Goal: Transaction & Acquisition: Purchase product/service

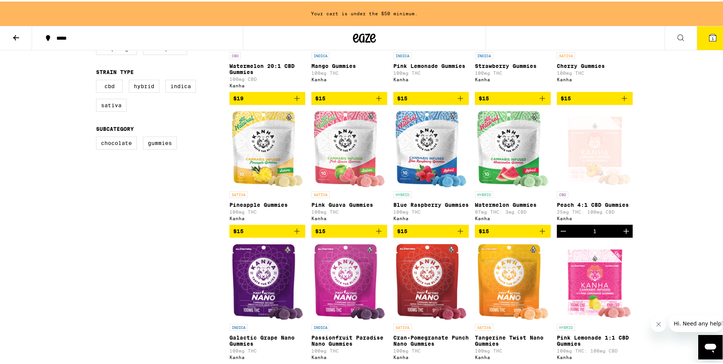
scroll to position [267, 0]
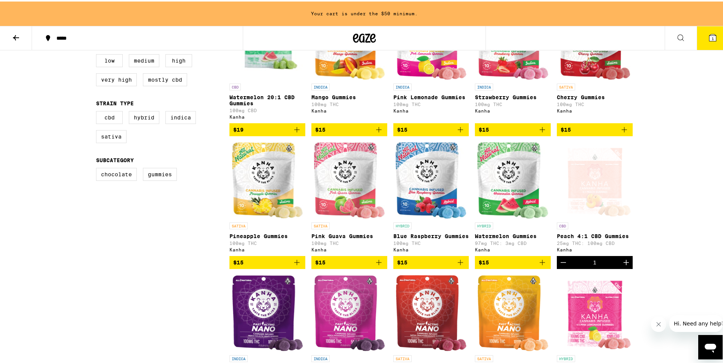
click at [494, 193] on img "Open page for Watermelon Gummies from Kanha" at bounding box center [512, 179] width 71 height 76
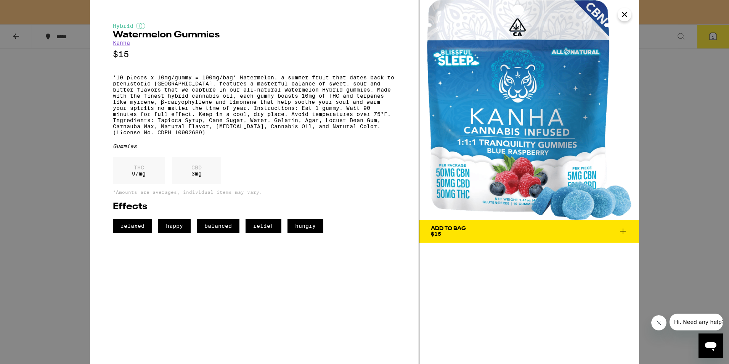
click at [627, 15] on icon "Close" at bounding box center [624, 14] width 9 height 11
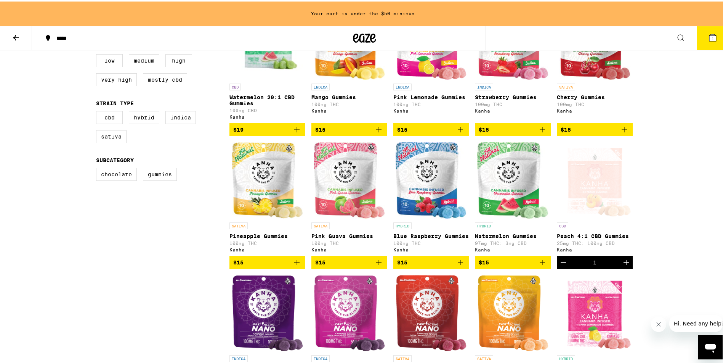
click at [505, 200] on img "Open page for Watermelon Gummies from Kanha" at bounding box center [512, 179] width 71 height 76
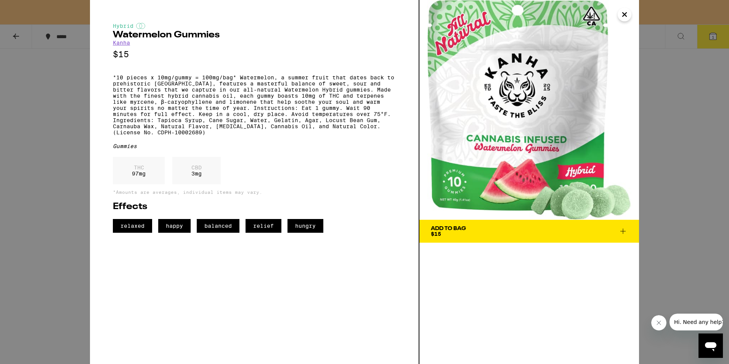
click at [627, 18] on icon "Close" at bounding box center [624, 14] width 9 height 11
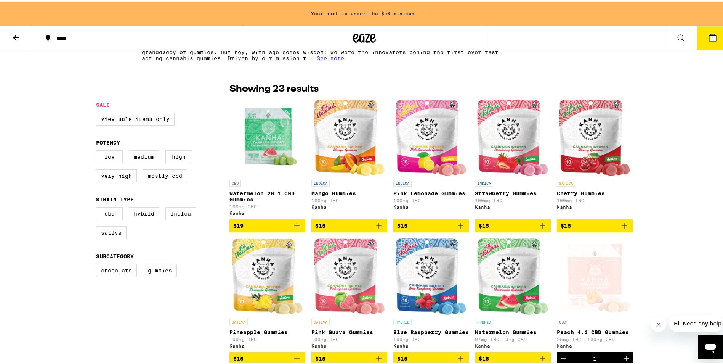
scroll to position [152, 0]
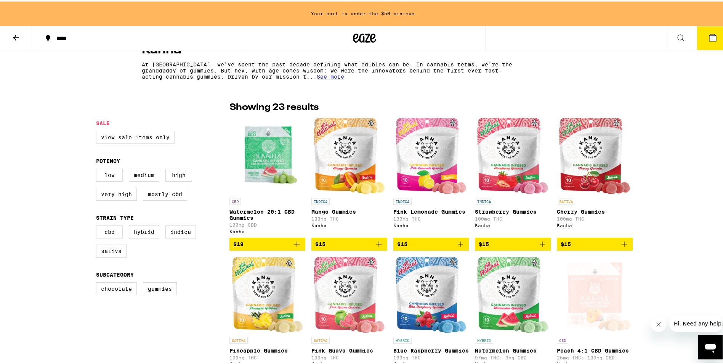
click at [276, 159] on img "Open page for Watermelon 20:1 CBD Gummies from Kanha" at bounding box center [267, 154] width 76 height 76
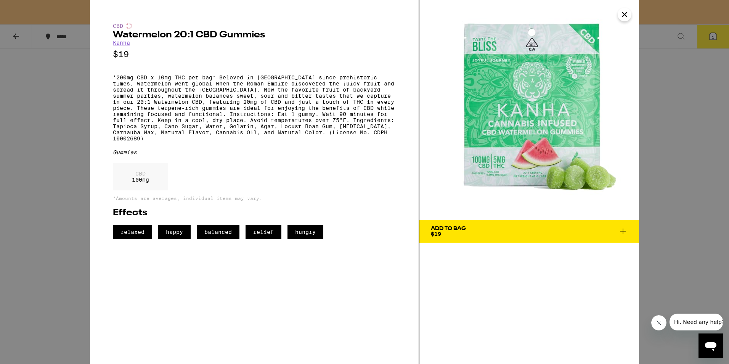
click at [628, 16] on icon "Close" at bounding box center [624, 14] width 9 height 11
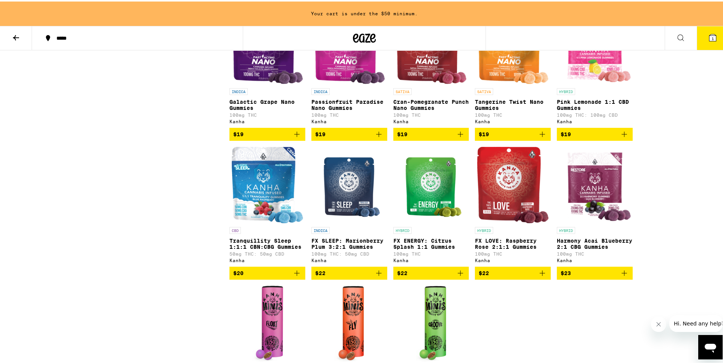
scroll to position [572, 0]
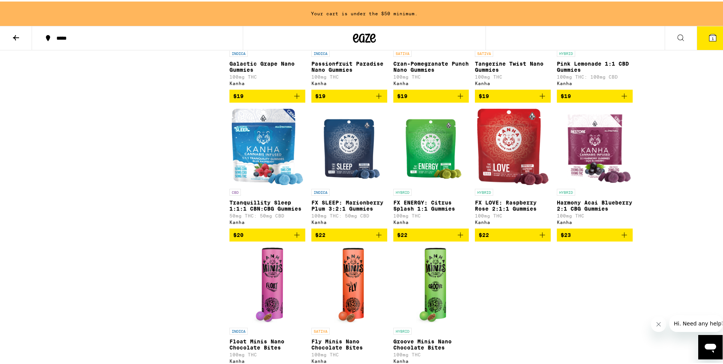
click at [254, 175] on img "Open page for Tranquillity Sleep 1:1:1 CBN:CBG Gummies from Kanha" at bounding box center [267, 145] width 71 height 76
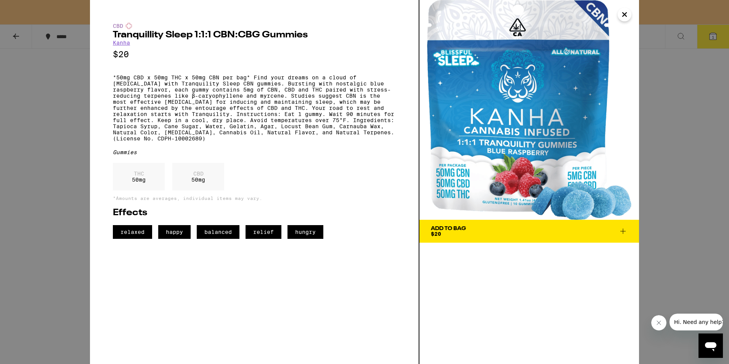
click at [625, 16] on icon "Close" at bounding box center [624, 14] width 9 height 11
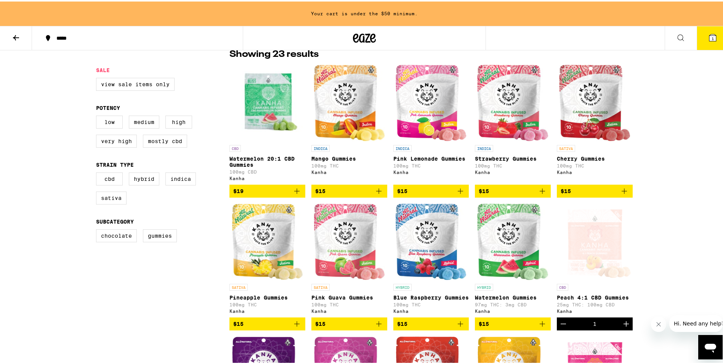
scroll to position [191, 0]
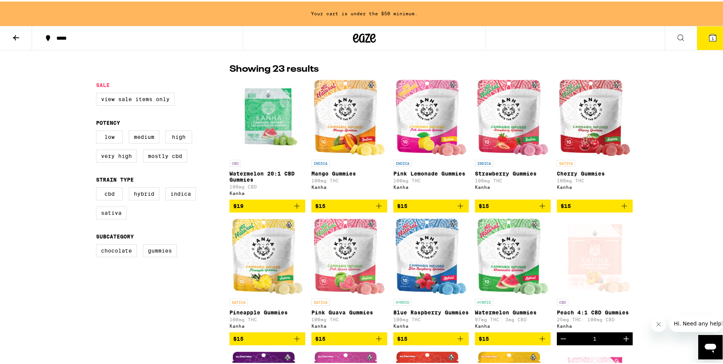
click at [296, 209] on icon "Add to bag" at bounding box center [296, 204] width 9 height 9
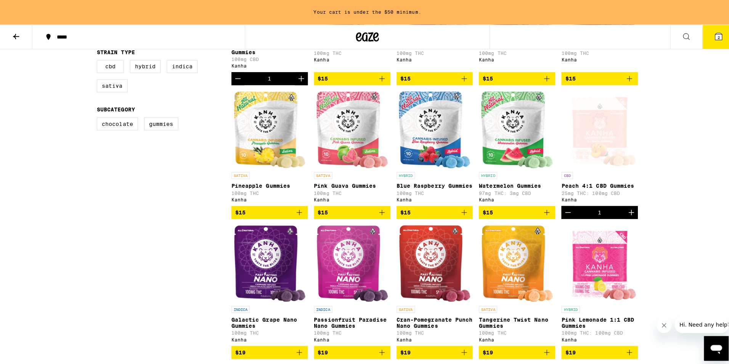
scroll to position [305, 0]
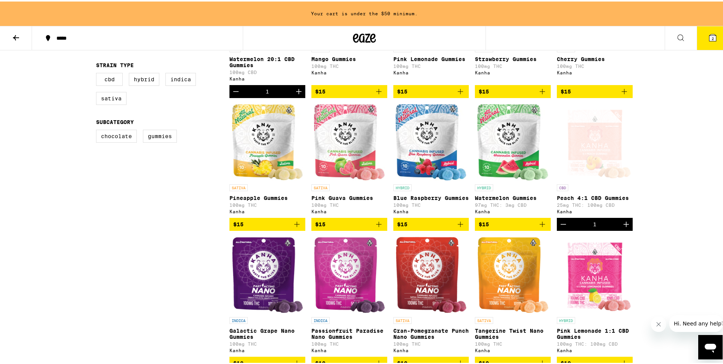
click at [708, 36] on icon at bounding box center [712, 36] width 9 height 9
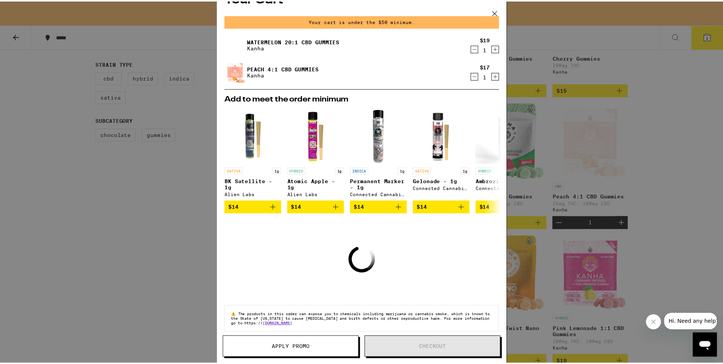
scroll to position [28, 0]
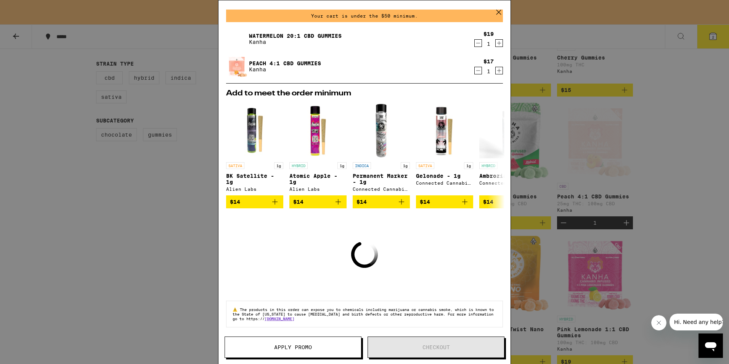
click at [502, 12] on icon at bounding box center [498, 11] width 11 height 11
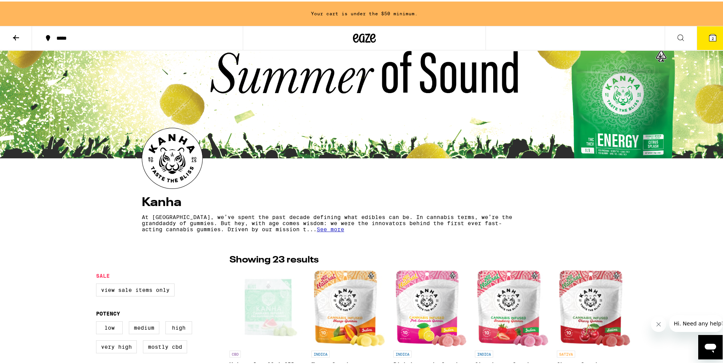
click at [712, 38] on span "2" at bounding box center [713, 37] width 2 height 5
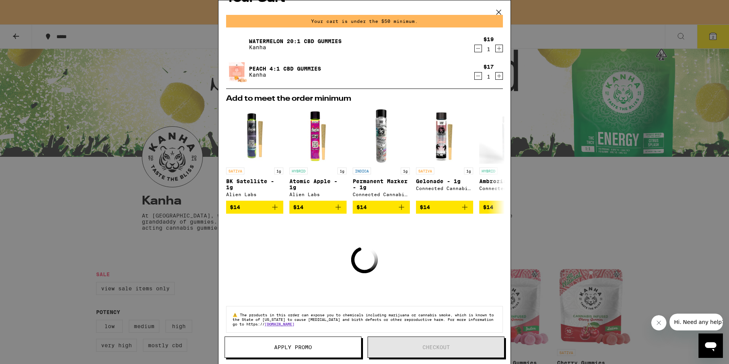
scroll to position [28, 0]
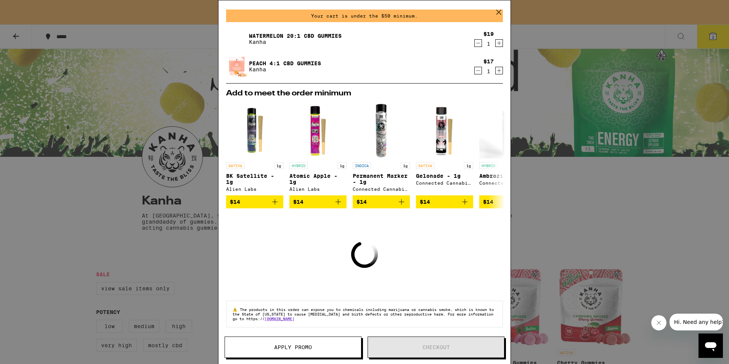
click at [304, 347] on span "Apply Promo" at bounding box center [293, 346] width 38 height 5
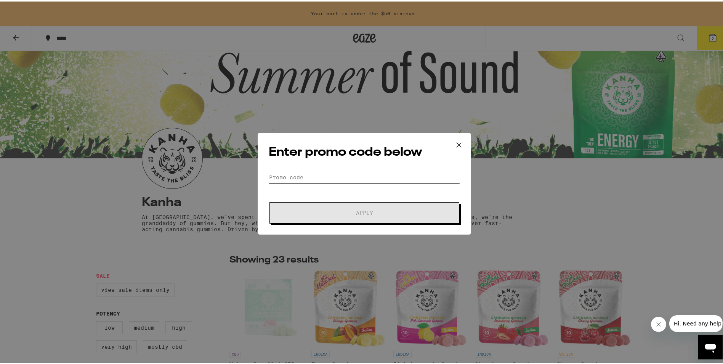
click at [333, 178] on input "Promo Code" at bounding box center [364, 175] width 191 height 11
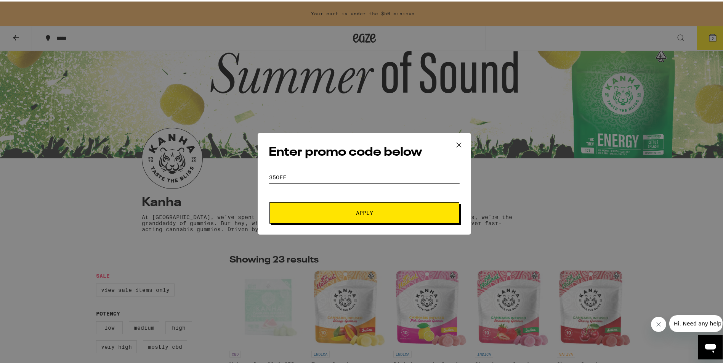
type input "35off"
click at [352, 207] on button "Apply" at bounding box center [365, 211] width 190 height 21
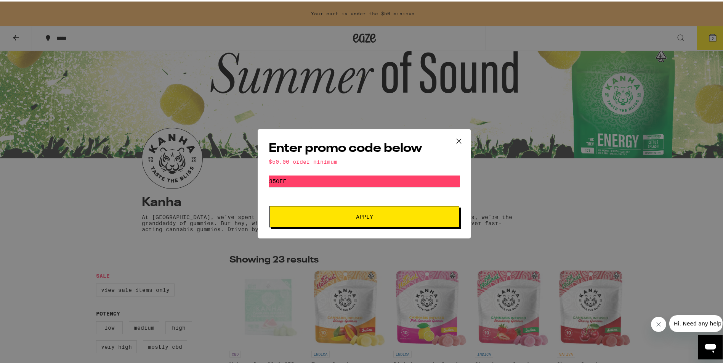
click at [456, 137] on icon at bounding box center [458, 139] width 11 height 11
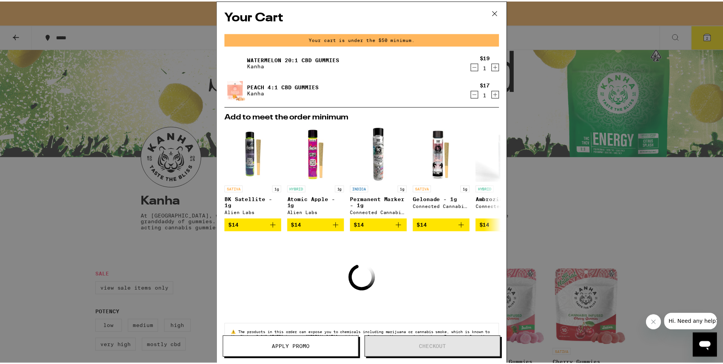
scroll to position [28, 0]
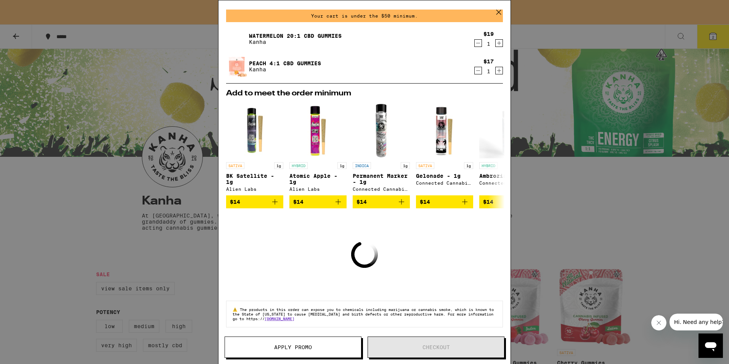
click at [500, 11] on icon at bounding box center [498, 11] width 11 height 11
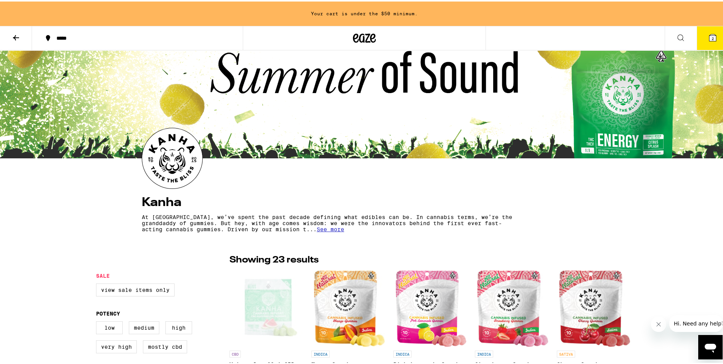
click at [14, 35] on icon at bounding box center [15, 36] width 9 height 9
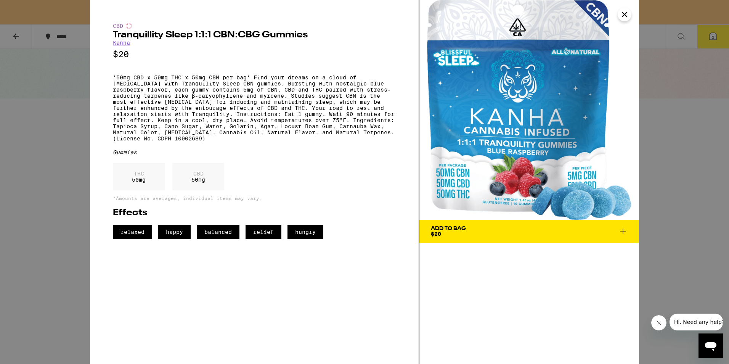
click at [626, 17] on icon "Close" at bounding box center [624, 14] width 9 height 11
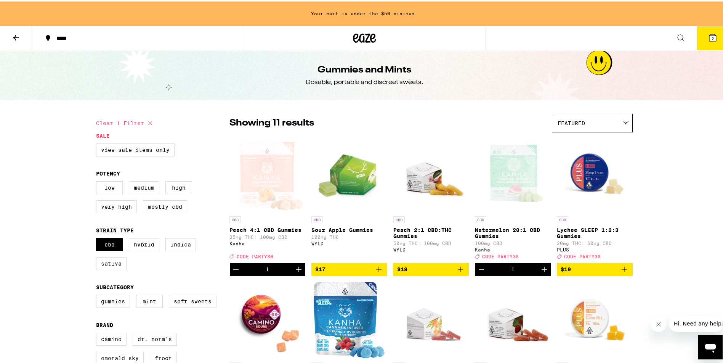
click at [16, 33] on icon at bounding box center [15, 36] width 9 height 9
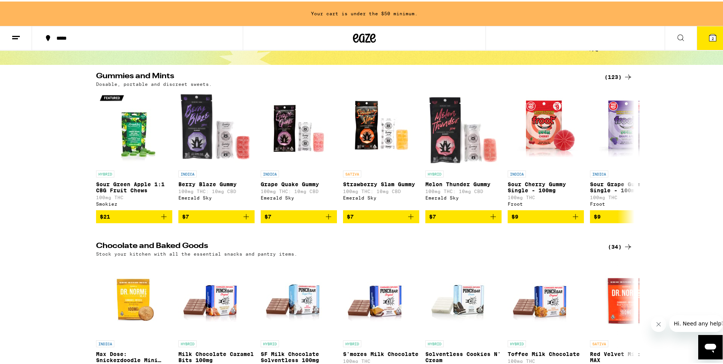
scroll to position [38, 0]
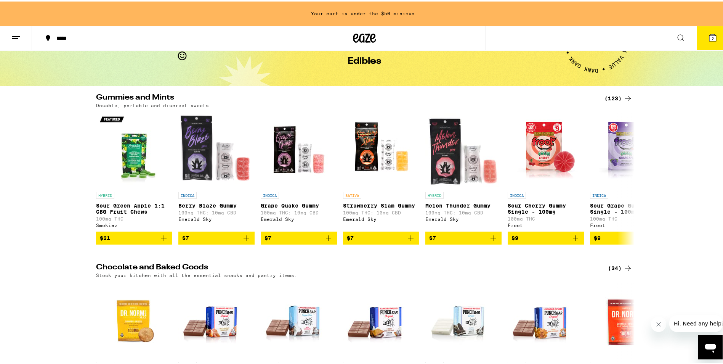
click at [624, 98] on icon at bounding box center [628, 96] width 9 height 9
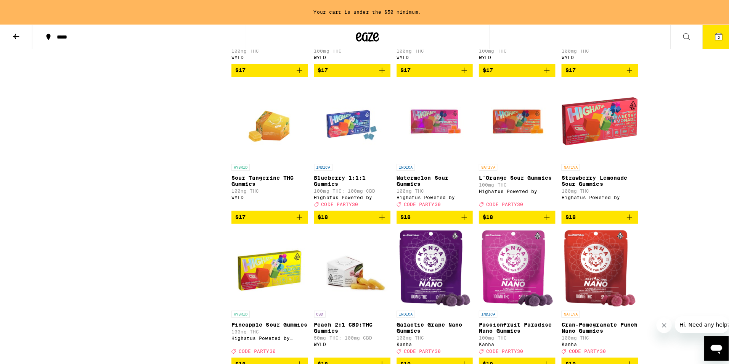
scroll to position [1449, 0]
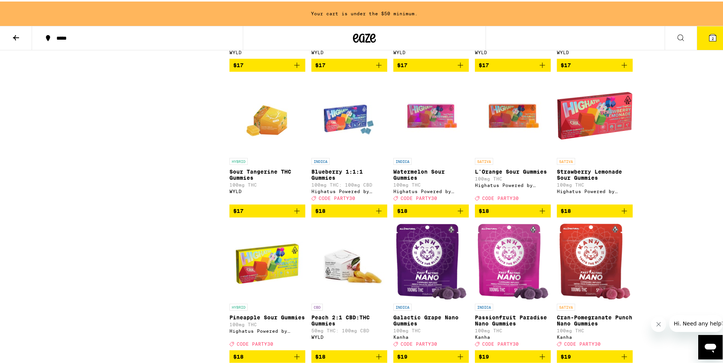
click at [262, 152] on img "Open page for Sour Tangerine THC Gummies from WYLD" at bounding box center [267, 114] width 55 height 76
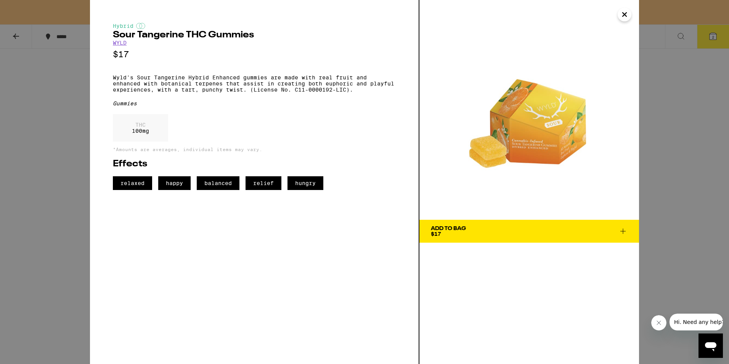
click at [116, 44] on link "WYLD" at bounding box center [120, 43] width 14 height 6
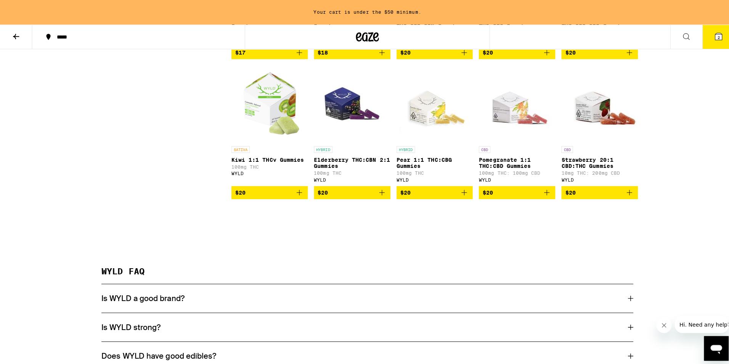
scroll to position [457, 0]
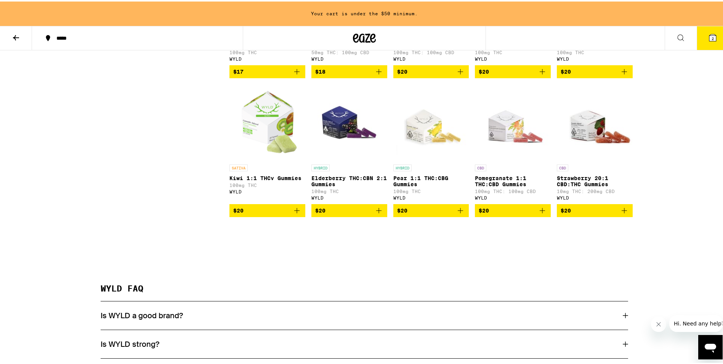
click at [541, 213] on icon "Add to bag" at bounding box center [542, 208] width 9 height 9
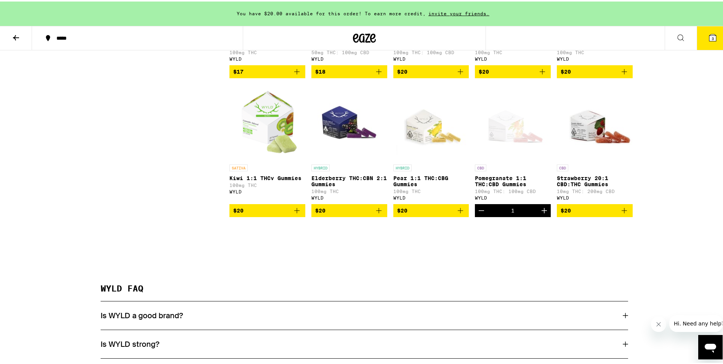
click at [709, 32] on icon at bounding box center [712, 36] width 9 height 9
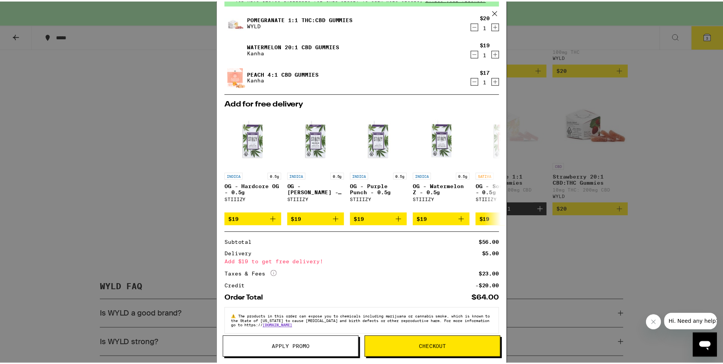
scroll to position [53, 0]
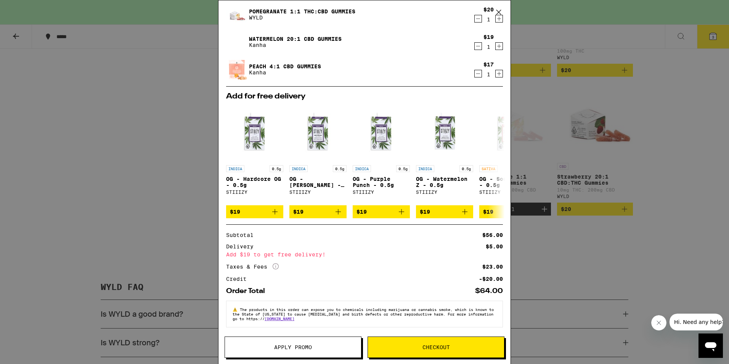
click at [311, 346] on span "Apply Promo" at bounding box center [293, 346] width 38 height 5
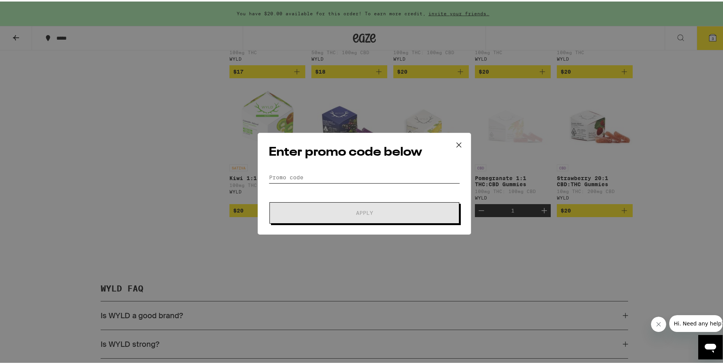
click at [309, 174] on input "Promo Code" at bounding box center [364, 175] width 191 height 11
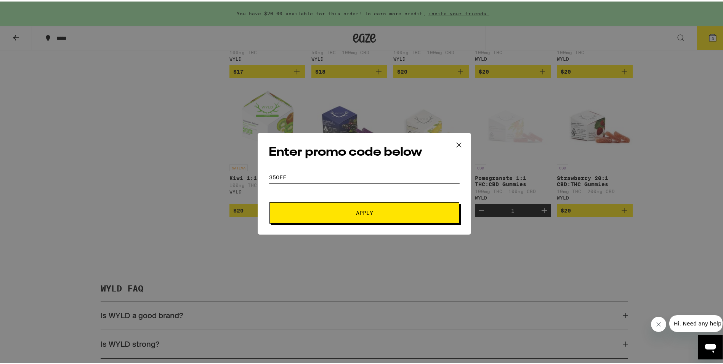
type input "35off"
click at [356, 209] on span "Apply" at bounding box center [364, 211] width 17 height 5
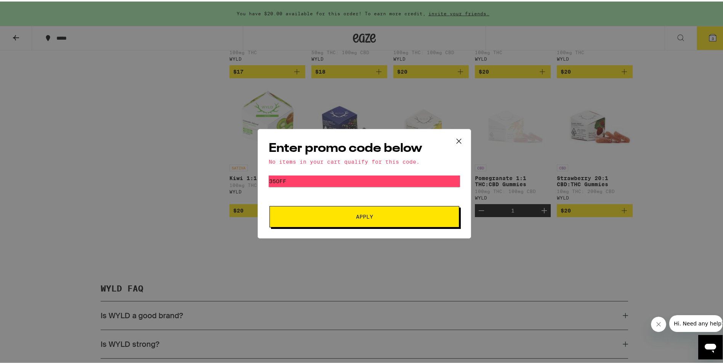
click at [456, 140] on icon at bounding box center [458, 139] width 11 height 11
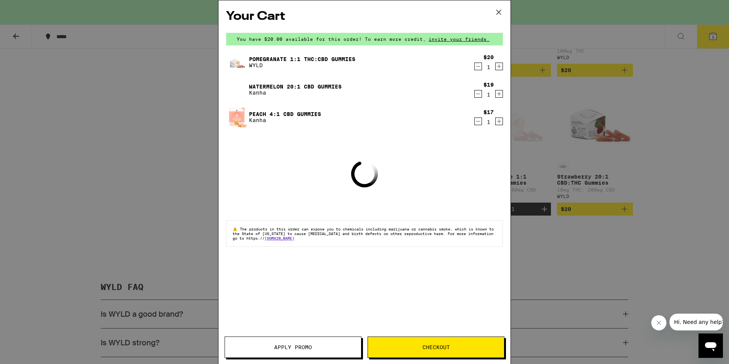
click at [498, 13] on icon at bounding box center [498, 11] width 11 height 11
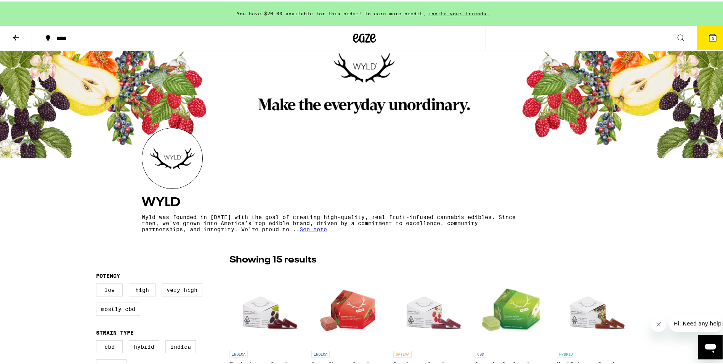
click at [16, 34] on icon at bounding box center [15, 36] width 9 height 9
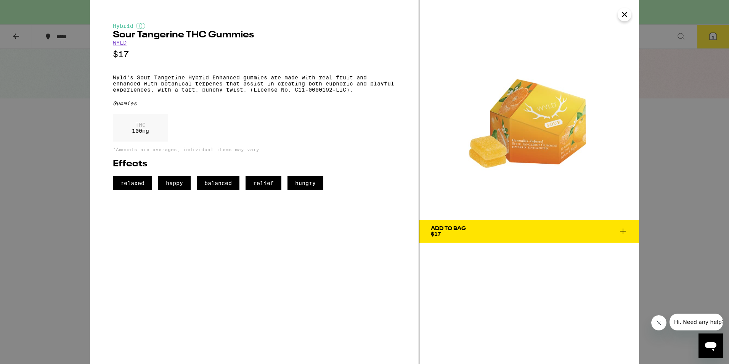
click at [623, 14] on icon "Close" at bounding box center [624, 14] width 9 height 11
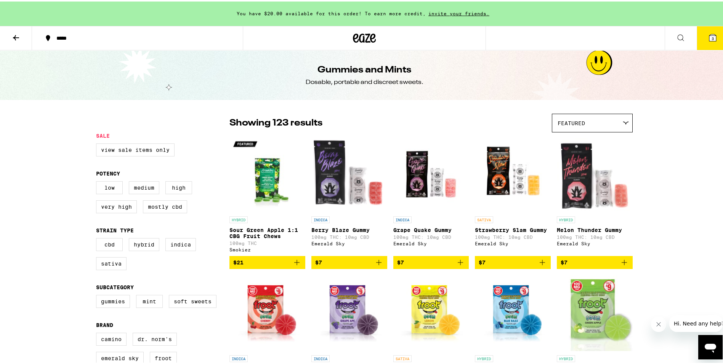
click at [359, 36] on icon at bounding box center [364, 37] width 23 height 14
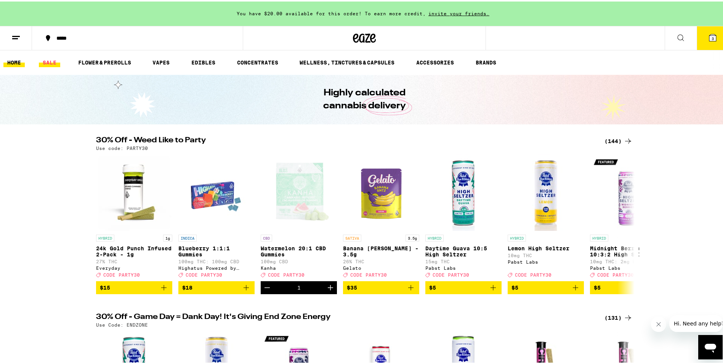
click at [51, 62] on link "SALE" at bounding box center [49, 60] width 21 height 9
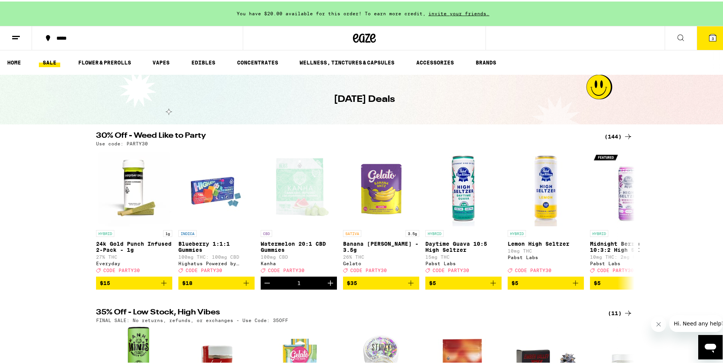
click at [709, 38] on icon at bounding box center [712, 36] width 7 height 7
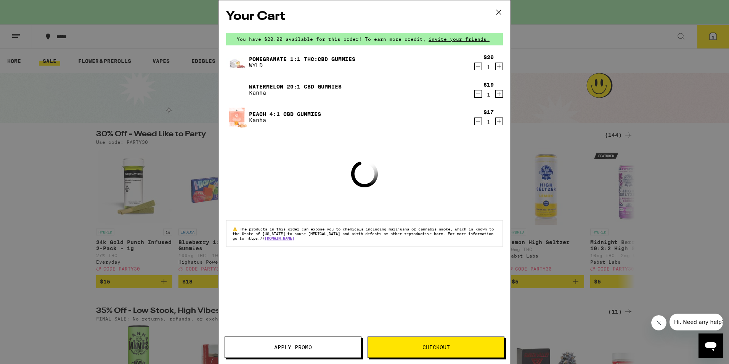
click at [332, 345] on span "Apply Promo" at bounding box center [293, 346] width 136 height 5
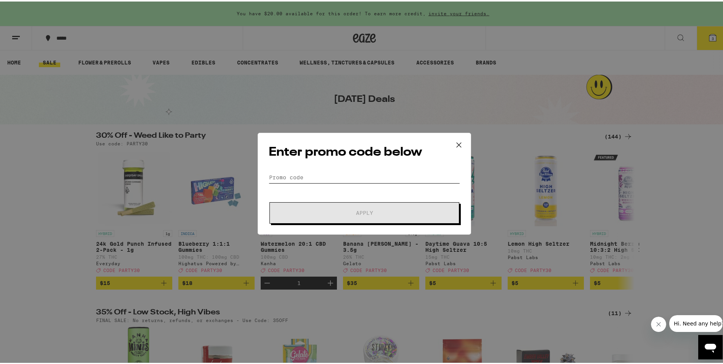
click at [303, 178] on input "Promo Code" at bounding box center [364, 175] width 191 height 11
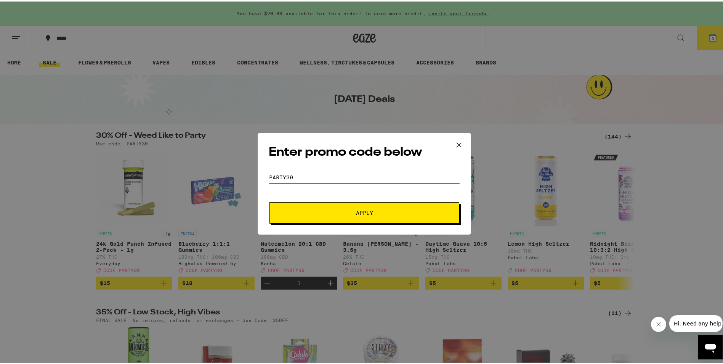
type input "party30"
click at [353, 216] on button "Apply" at bounding box center [365, 211] width 190 height 21
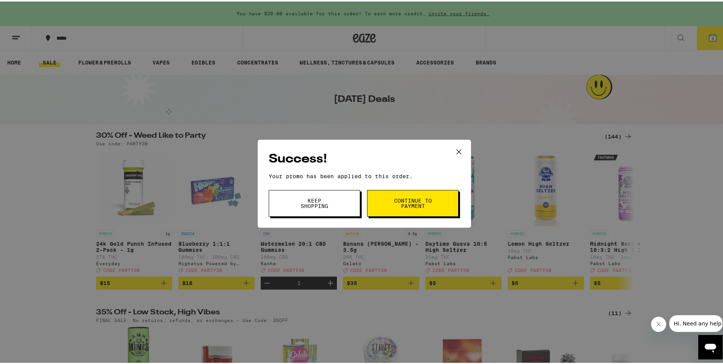
click at [455, 150] on icon at bounding box center [458, 149] width 11 height 11
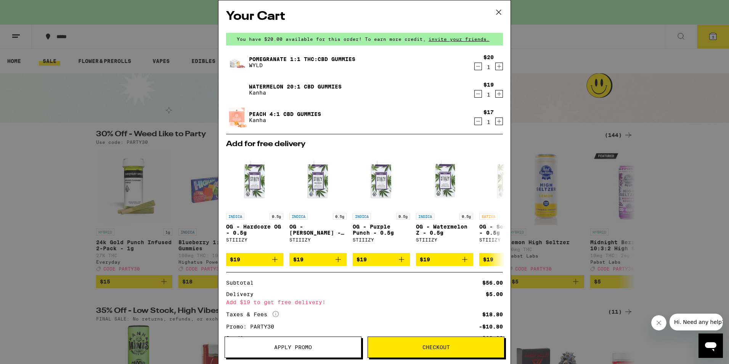
click at [499, 10] on icon at bounding box center [498, 11] width 11 height 11
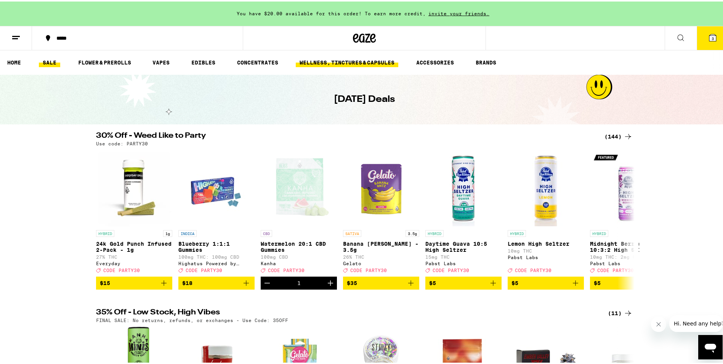
click at [382, 59] on link "WELLNESS, TINCTURES & CAPSULES" at bounding box center [347, 60] width 103 height 9
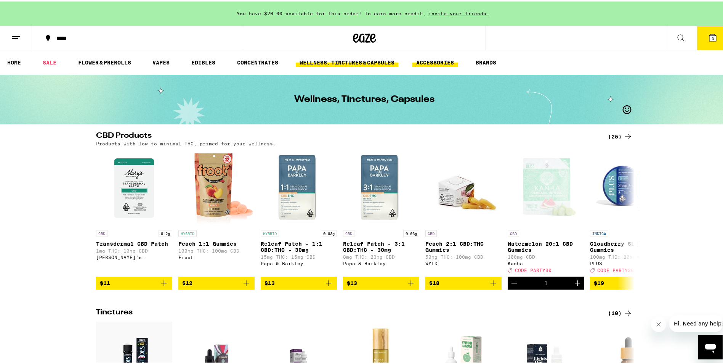
click at [435, 60] on link "ACCESSORIES" at bounding box center [434, 60] width 45 height 9
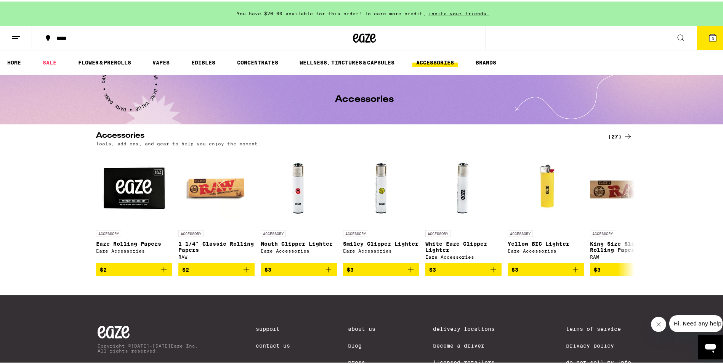
click at [706, 35] on button "3" at bounding box center [713, 37] width 32 height 24
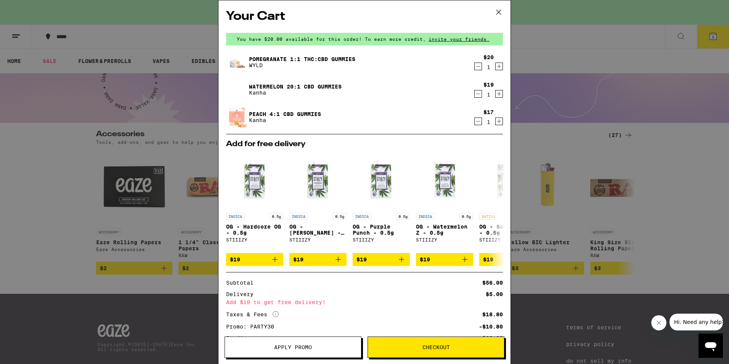
click at [499, 11] on icon at bounding box center [498, 11] width 11 height 11
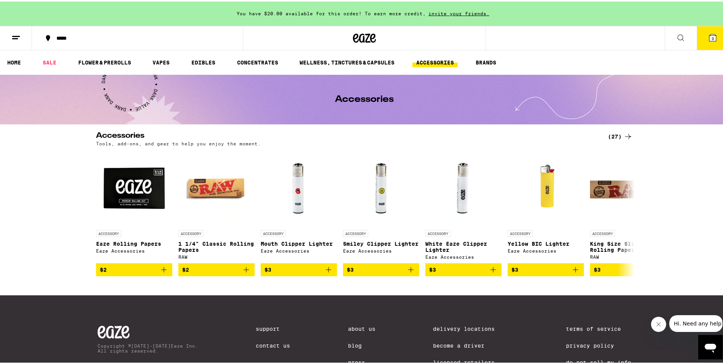
click at [12, 40] on button at bounding box center [16, 37] width 32 height 24
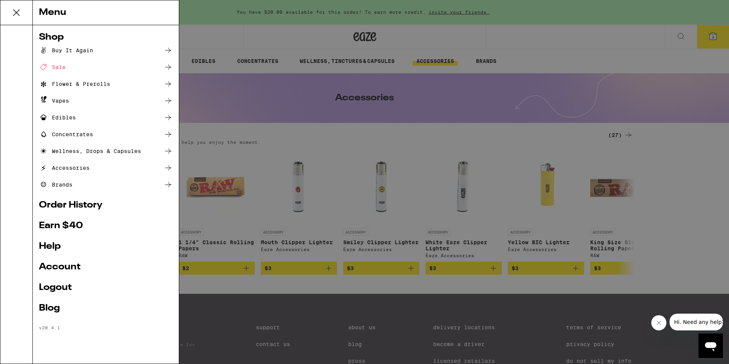
click at [79, 49] on div "Buy It Again" at bounding box center [66, 50] width 54 height 9
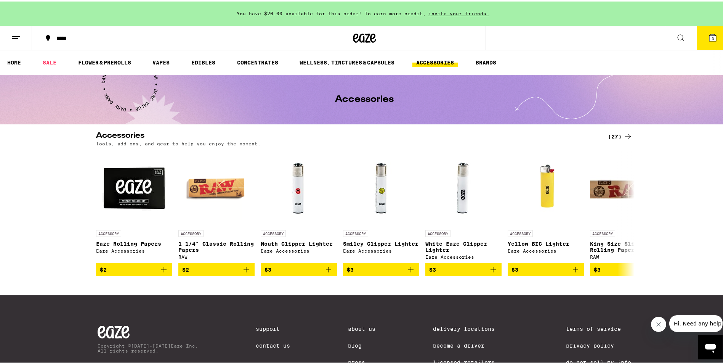
click at [14, 35] on line at bounding box center [16, 35] width 8 height 0
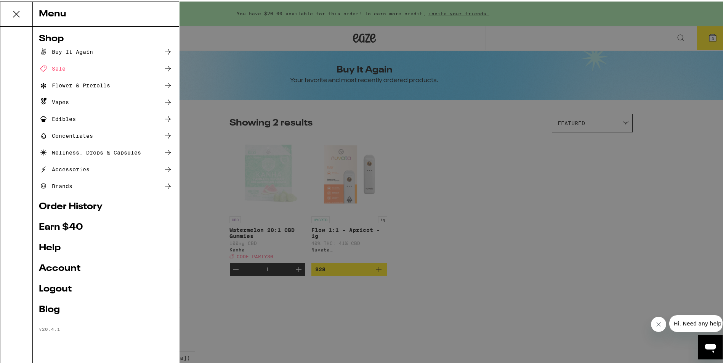
click at [483, 176] on div "Menu Shop Buy It Again Sale Flower & Prerolls Vapes Edibles Concentrates Wellne…" at bounding box center [364, 182] width 729 height 364
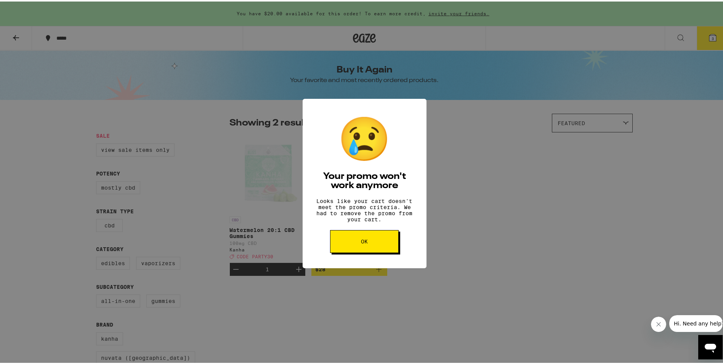
click at [386, 248] on button "OK" at bounding box center [364, 239] width 69 height 23
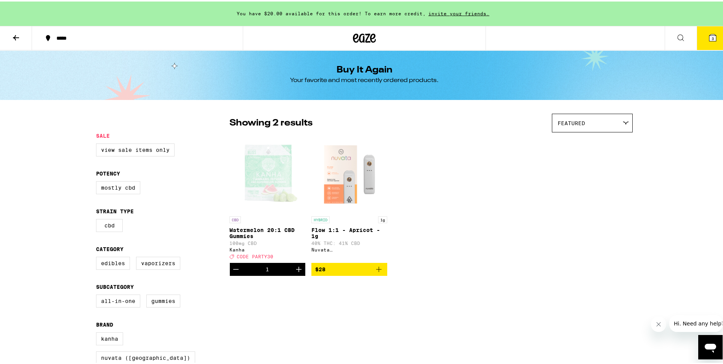
click at [378, 272] on icon "Add to bag" at bounding box center [378, 267] width 9 height 9
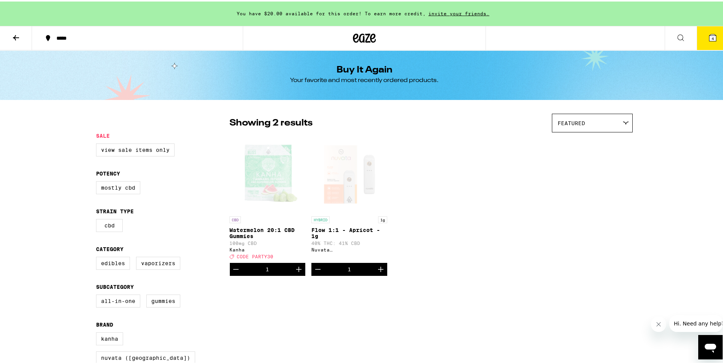
click at [708, 39] on icon at bounding box center [712, 36] width 9 height 9
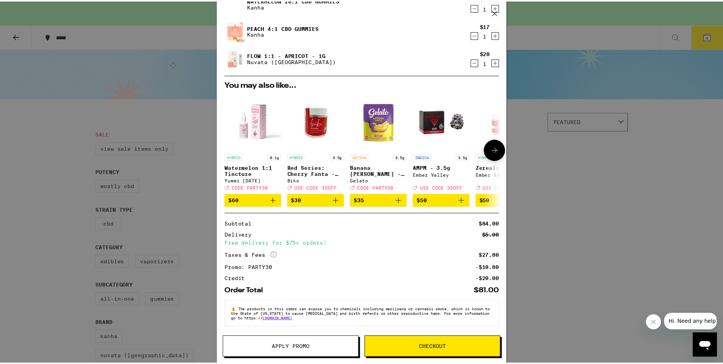
scroll to position [92, 0]
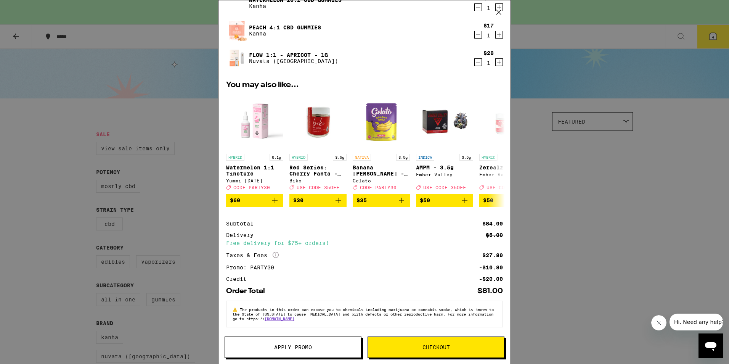
click at [465, 345] on span "Checkout" at bounding box center [436, 346] width 136 height 5
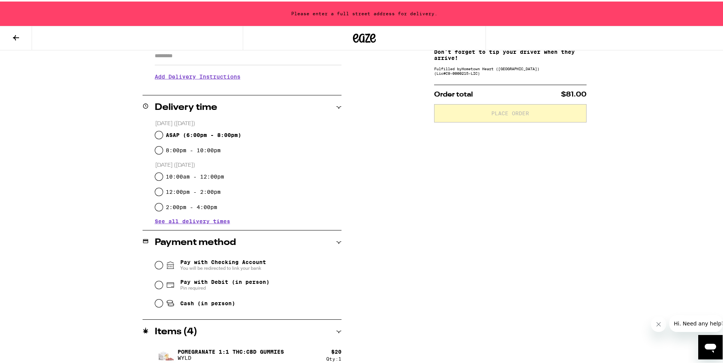
scroll to position [229, 0]
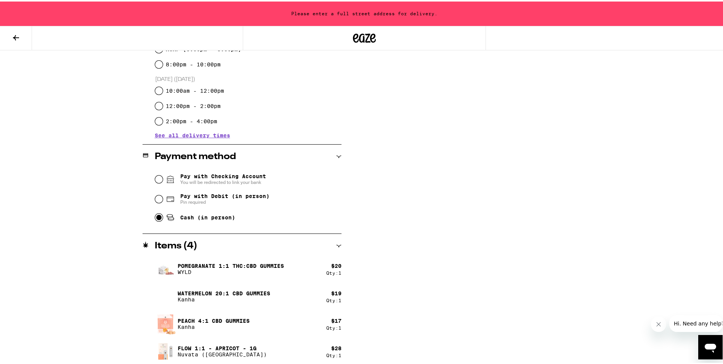
click at [155, 216] on input "Cash (in person)" at bounding box center [159, 216] width 8 height 8
radio input "true"
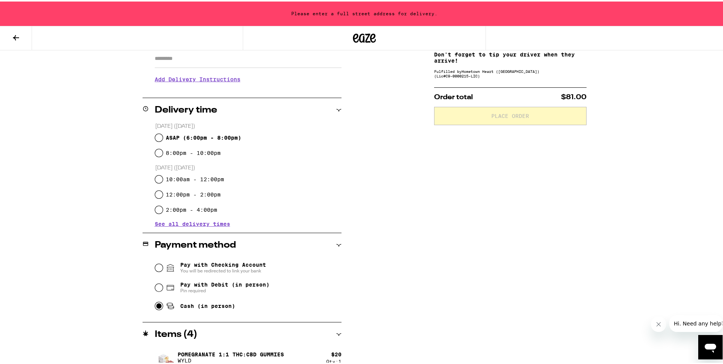
scroll to position [117, 0]
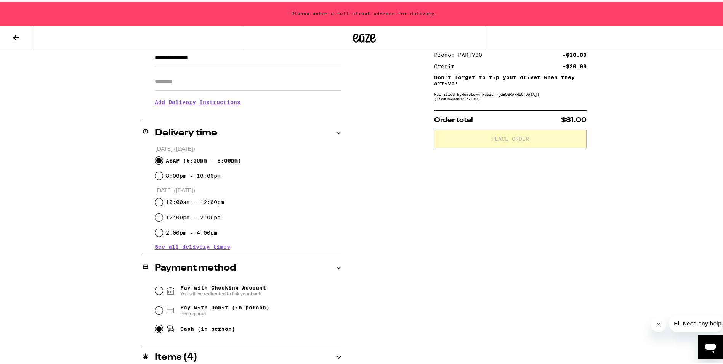
click at [155, 159] on input "ASAP ( 6:00pm - 8:00pm )" at bounding box center [159, 159] width 8 height 8
radio input "true"
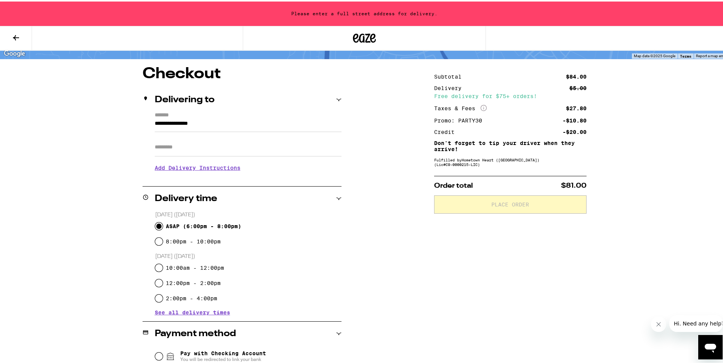
scroll to position [41, 0]
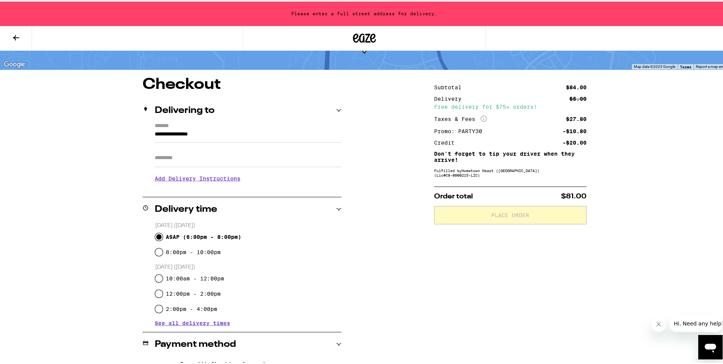
click at [212, 133] on input "**********" at bounding box center [248, 134] width 187 height 13
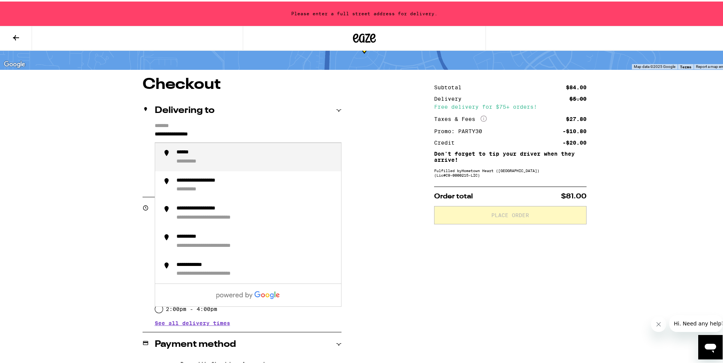
drag, startPoint x: 212, startPoint y: 133, endPoint x: 130, endPoint y: 135, distance: 82.7
click at [130, 135] on div "**********" at bounding box center [364, 314] width 549 height 479
click at [211, 148] on li "**********" at bounding box center [248, 155] width 186 height 28
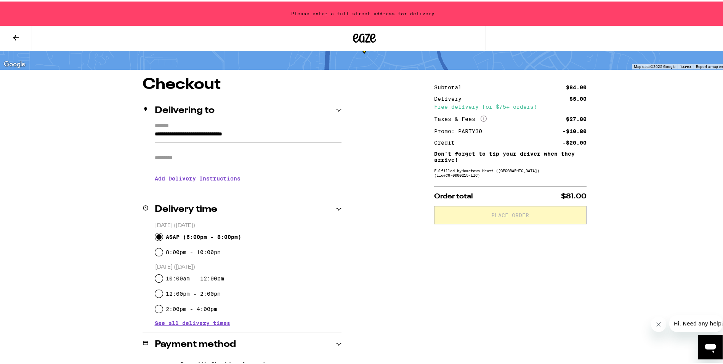
type input "**********"
click at [197, 155] on input "Apt/Suite" at bounding box center [248, 156] width 187 height 18
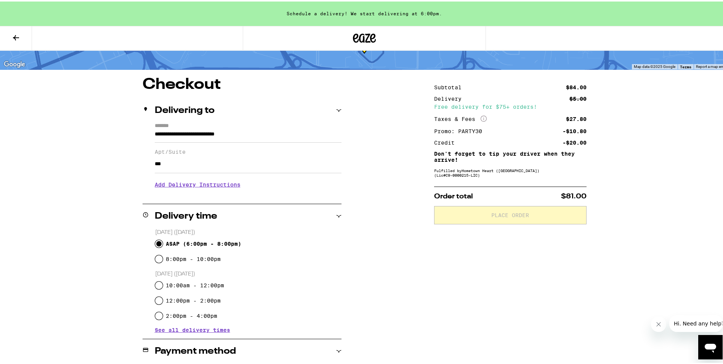
type input "***"
click at [379, 243] on div "**********" at bounding box center [364, 318] width 549 height 486
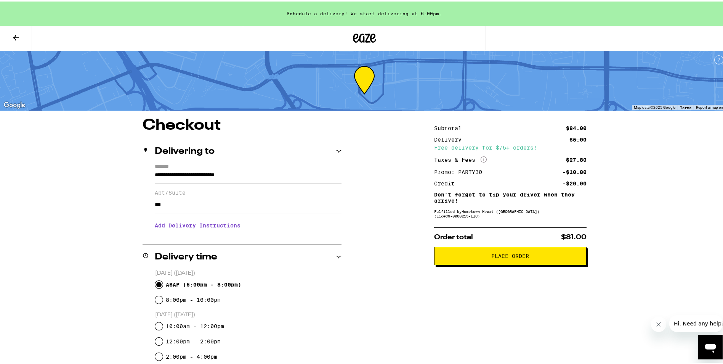
scroll to position [0, 0]
click at [496, 253] on button "Place Order" at bounding box center [510, 254] width 152 height 18
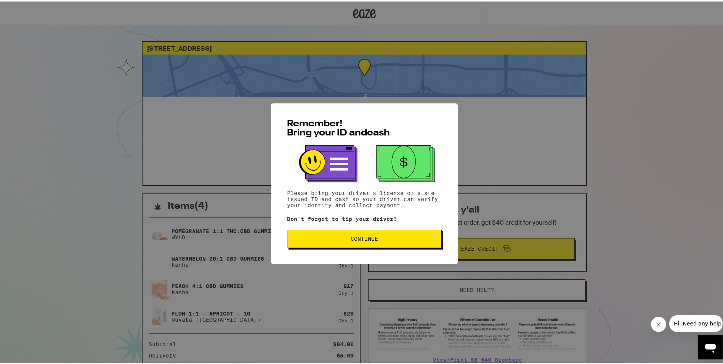
click at [383, 240] on span "Continue" at bounding box center [365, 236] width 142 height 5
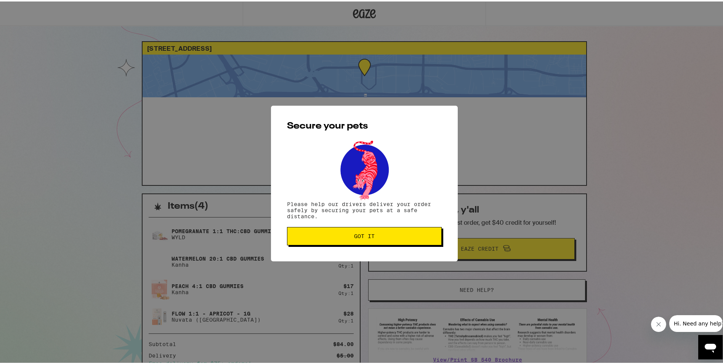
click at [362, 235] on span "Got it" at bounding box center [364, 234] width 21 height 5
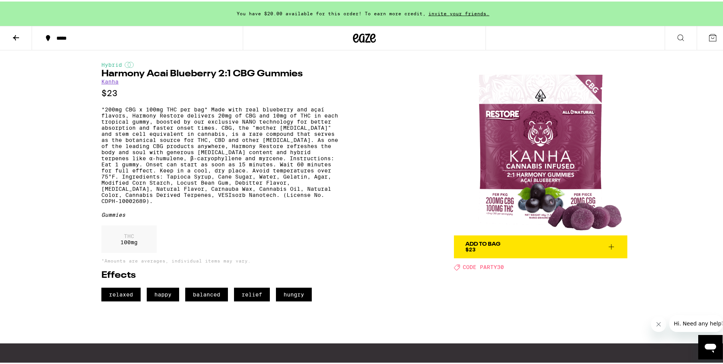
click at [17, 35] on icon at bounding box center [15, 36] width 9 height 9
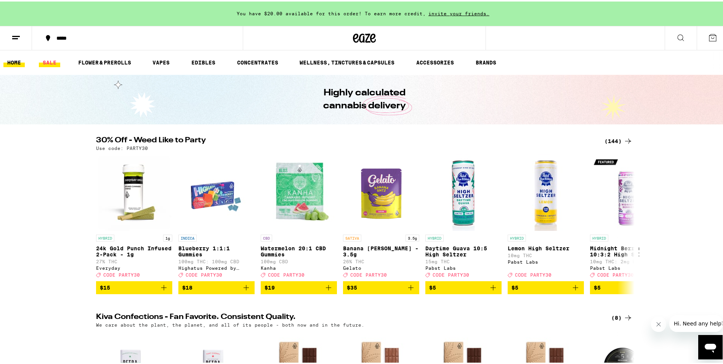
click at [50, 59] on link "SALE" at bounding box center [49, 60] width 21 height 9
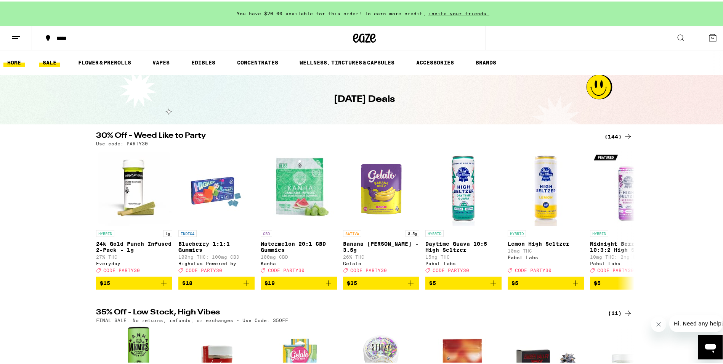
click at [12, 63] on link "HOME" at bounding box center [13, 60] width 21 height 9
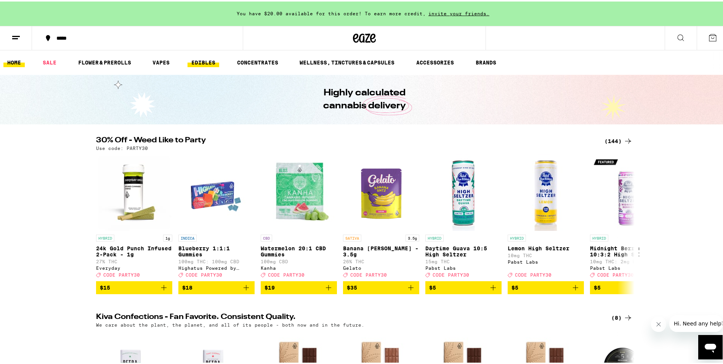
click at [206, 59] on link "EDIBLES" at bounding box center [204, 60] width 32 height 9
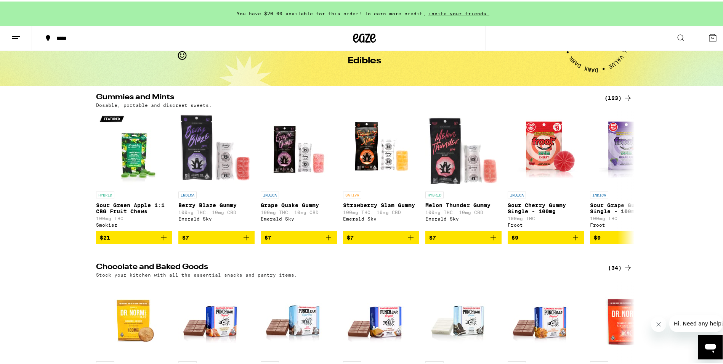
scroll to position [38, 0]
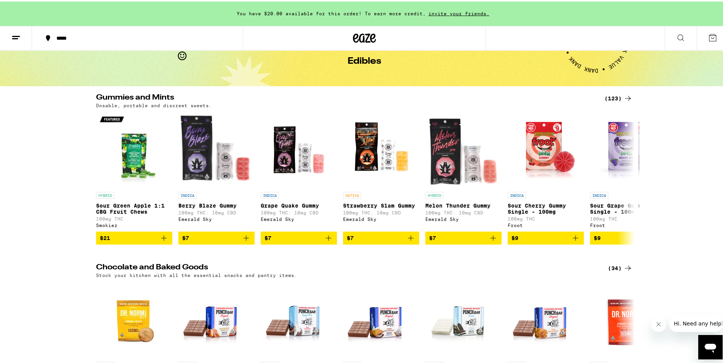
click at [616, 94] on div "(123)" at bounding box center [619, 96] width 28 height 9
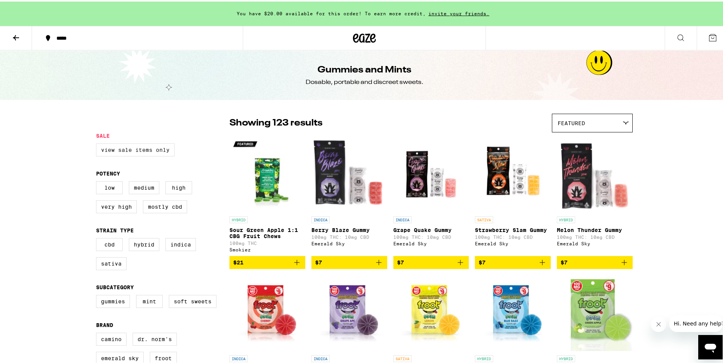
click at [158, 149] on label "View Sale Items Only" at bounding box center [135, 148] width 79 height 13
click at [98, 143] on input "View Sale Items Only" at bounding box center [98, 143] width 0 height 0
checkbox input "true"
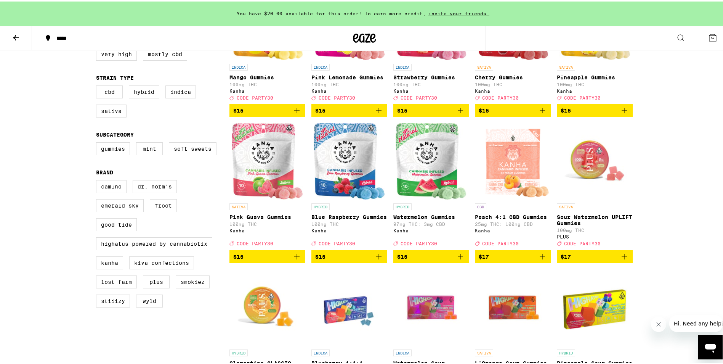
scroll to position [114, 0]
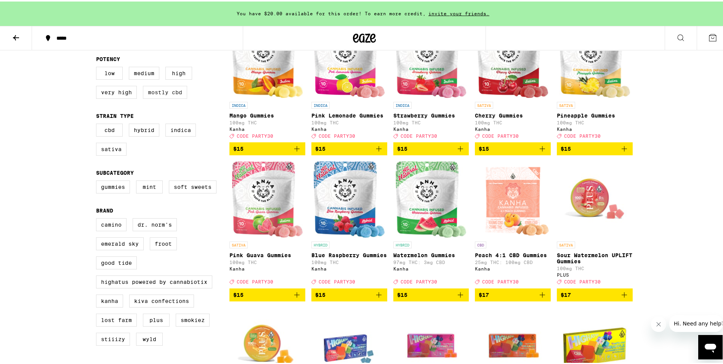
click at [161, 95] on label "Mostly CBD" at bounding box center [165, 90] width 44 height 13
click at [98, 67] on input "Mostly CBD" at bounding box center [98, 66] width 0 height 0
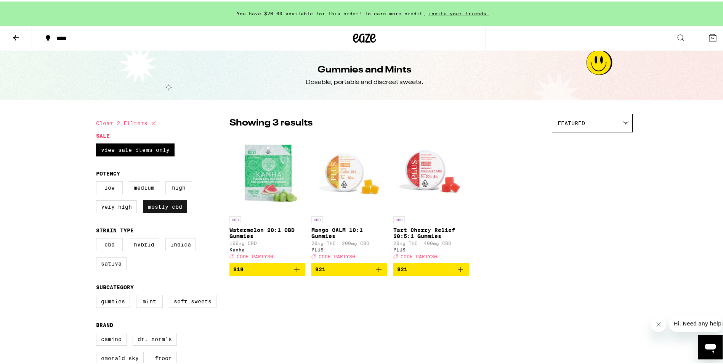
click at [170, 212] on label "Mostly CBD" at bounding box center [165, 205] width 44 height 13
click at [98, 181] on input "Mostly CBD" at bounding box center [98, 181] width 0 height 0
checkbox input "false"
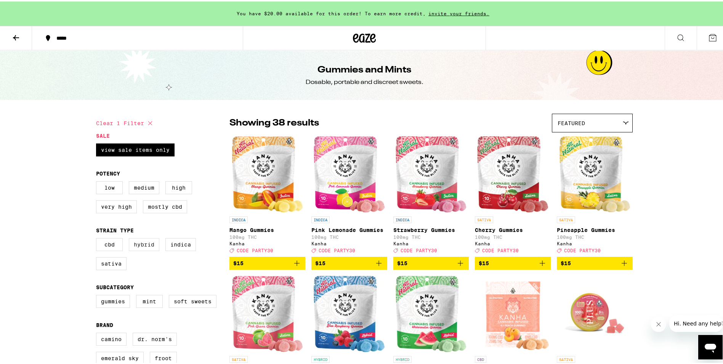
click at [142, 249] on label "Hybrid" at bounding box center [144, 242] width 30 height 13
click at [98, 238] on input "Hybrid" at bounding box center [98, 237] width 0 height 0
checkbox input "true"
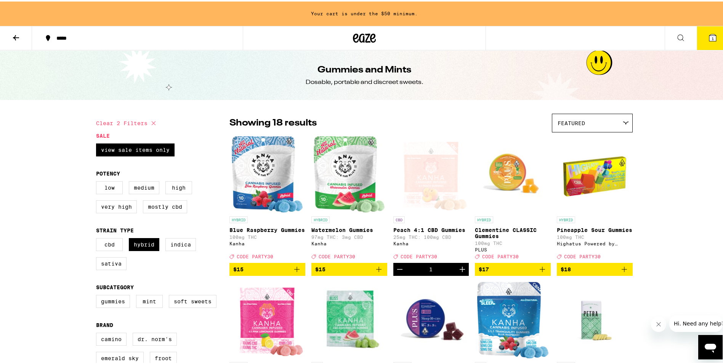
click at [152, 122] on icon at bounding box center [153, 121] width 9 height 9
checkbox input "false"
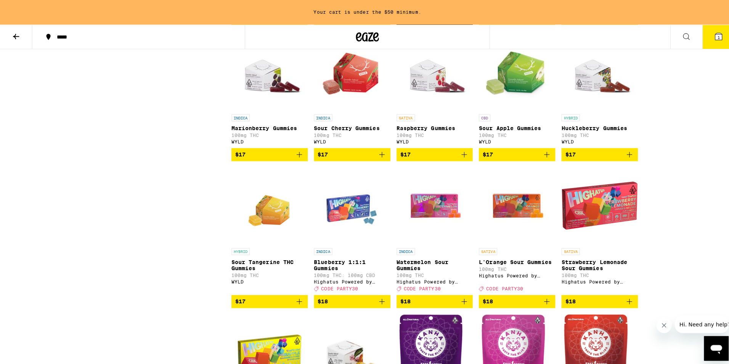
scroll to position [1372, 0]
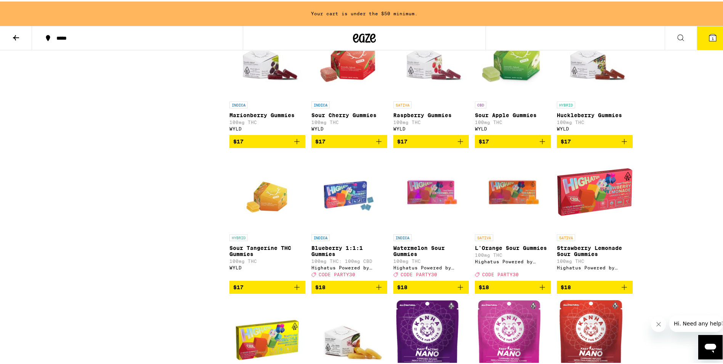
click at [256, 96] on img "Open page for Marionberry Gummies from WYLD" at bounding box center [267, 58] width 76 height 76
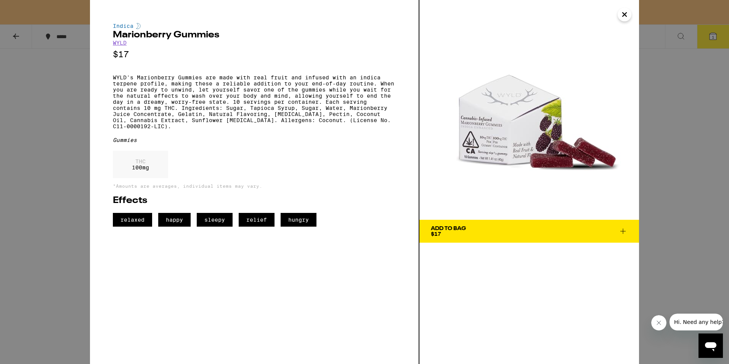
click at [120, 46] on link "WYLD" at bounding box center [120, 43] width 14 height 6
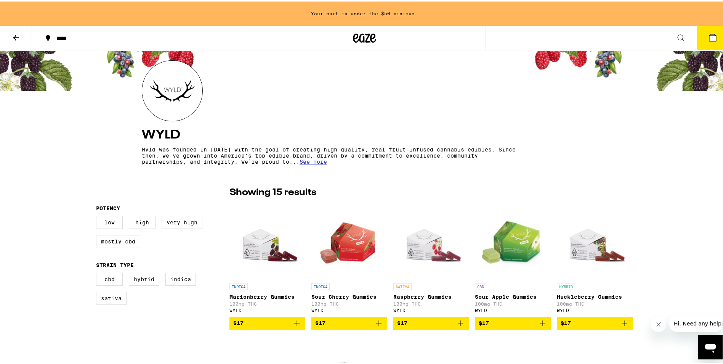
scroll to position [114, 0]
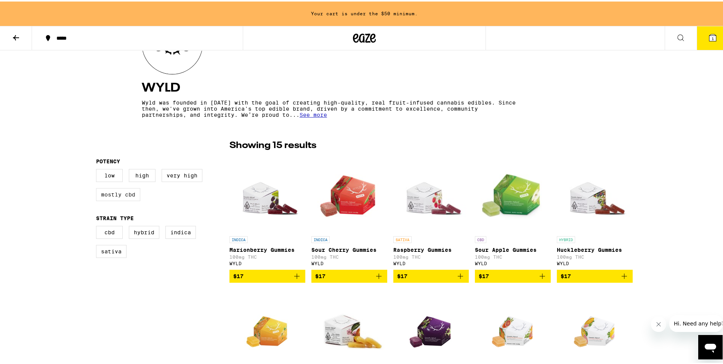
click at [132, 193] on label "Mostly CBD" at bounding box center [118, 192] width 44 height 13
click at [98, 169] on input "Mostly CBD" at bounding box center [98, 168] width 0 height 0
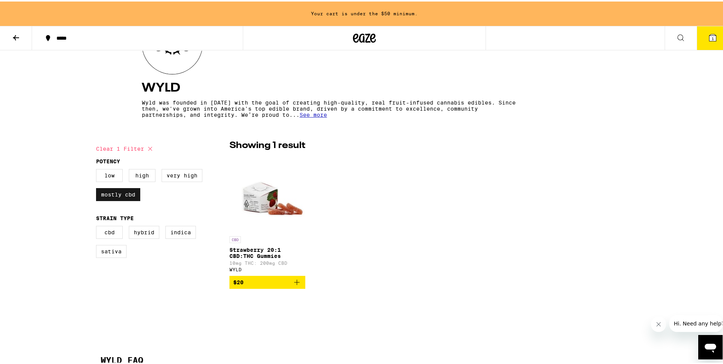
click at [132, 193] on label "Mostly CBD" at bounding box center [118, 192] width 44 height 13
click at [98, 169] on input "Mostly CBD" at bounding box center [98, 168] width 0 height 0
checkbox input "false"
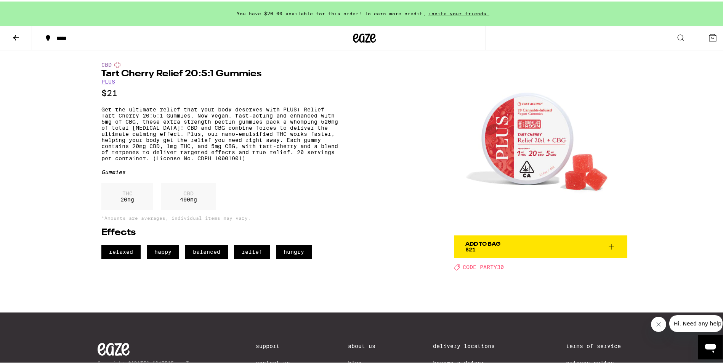
click at [14, 35] on icon at bounding box center [15, 36] width 9 height 9
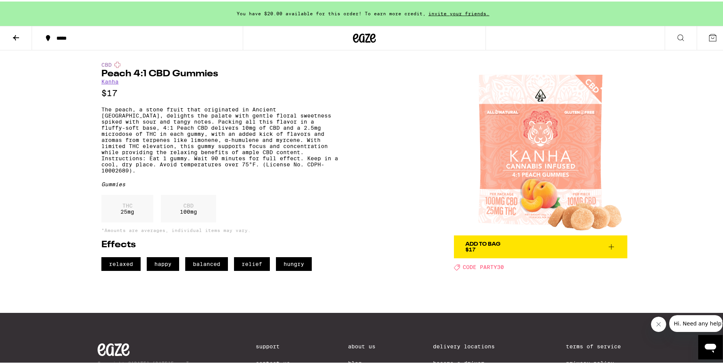
click at [609, 244] on icon at bounding box center [611, 244] width 5 height 5
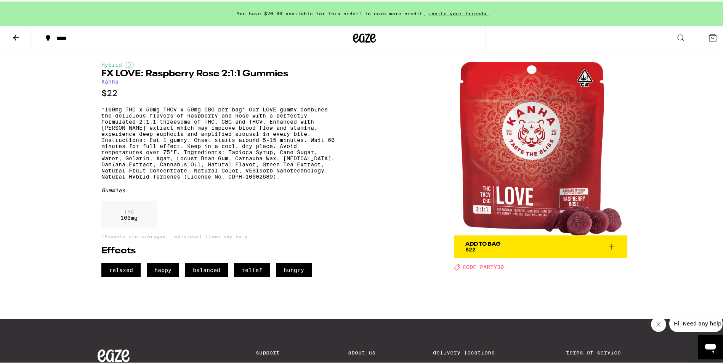
click at [120, 66] on div "Hybrid" at bounding box center [219, 63] width 237 height 6
click at [97, 104] on div "Hybrid FX LOVE: Raspberry Rose 2:1:1 Gummies Kanha $22 *100mg THC x 50mg THCV x…" at bounding box center [364, 162] width 549 height 226
click at [112, 93] on p "$22" at bounding box center [219, 92] width 237 height 10
click at [116, 119] on p "*100mg THC x 50mg THCV x 50mg CBG per bag* Our LOVE gummy combines the deliciou…" at bounding box center [219, 141] width 237 height 73
click at [149, 191] on div "Hybrid FX LOVE: Raspberry Rose 2:1:1 Gummies Kanha $22 *100mg THC x 50mg THCV x…" at bounding box center [219, 167] width 237 height 215
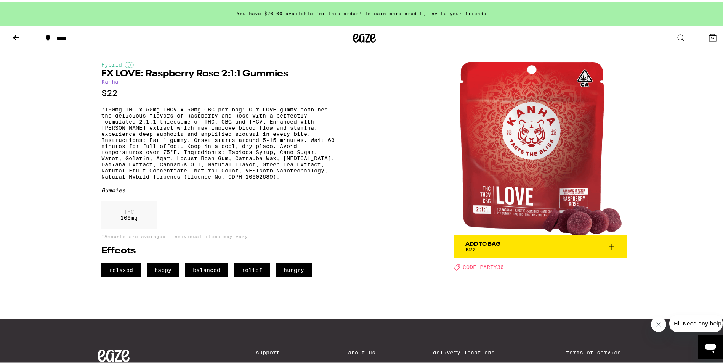
click at [120, 213] on p "THC" at bounding box center [128, 210] width 17 height 6
click at [133, 231] on div "THC 100 mg" at bounding box center [219, 214] width 237 height 31
